Goal: Task Accomplishment & Management: Complete application form

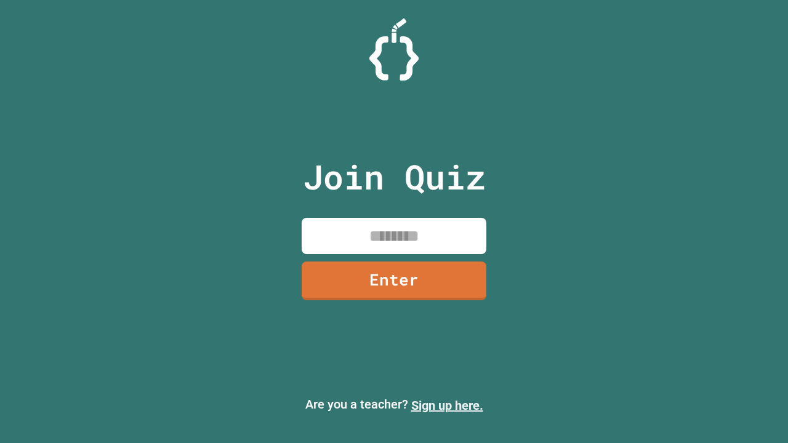
click at [447, 405] on link "Sign up here." at bounding box center [447, 405] width 72 height 15
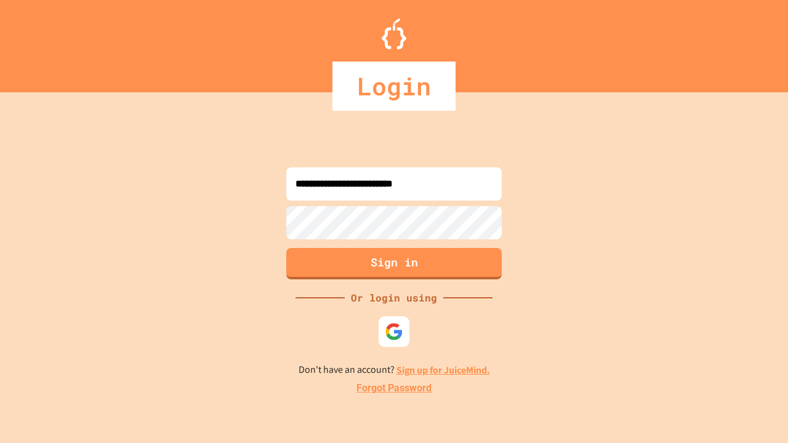
type input "**********"
